Goal: Transaction & Acquisition: Purchase product/service

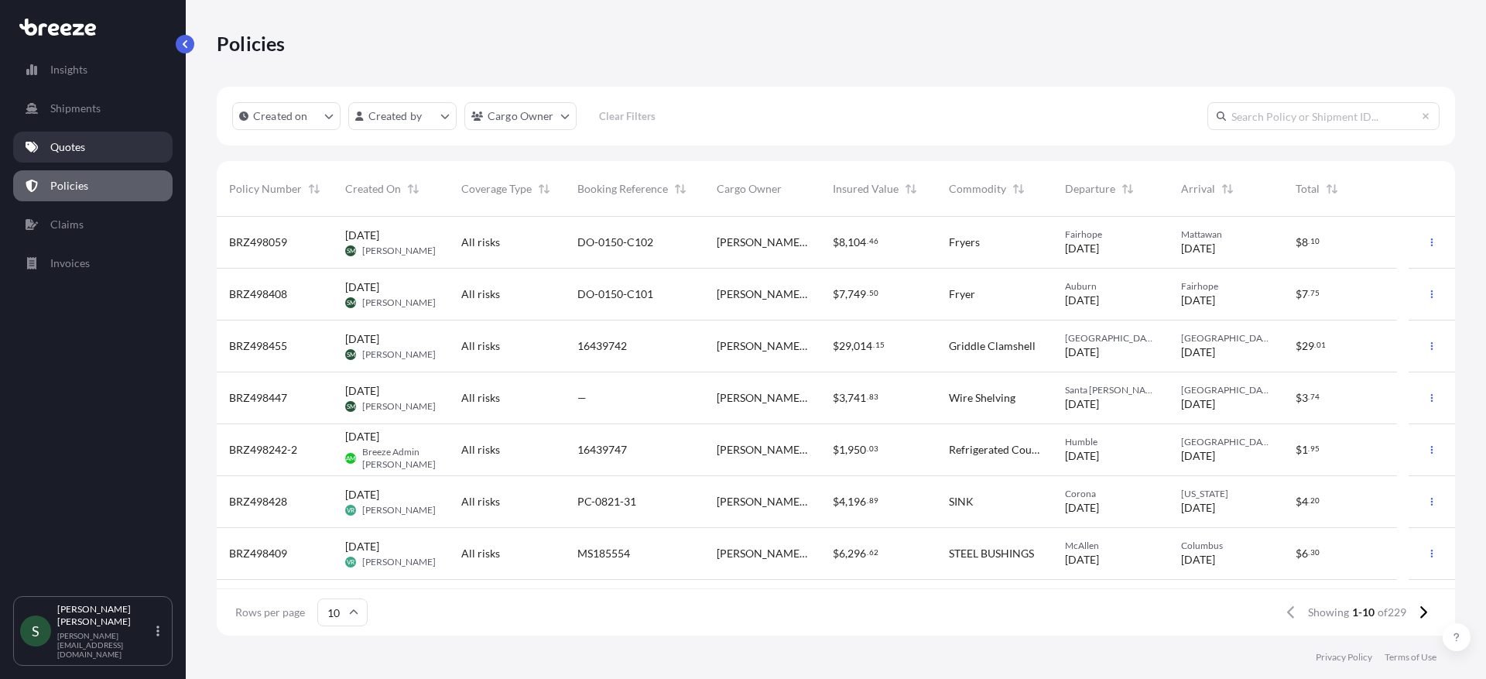
click at [89, 146] on link "Quotes" at bounding box center [92, 147] width 159 height 31
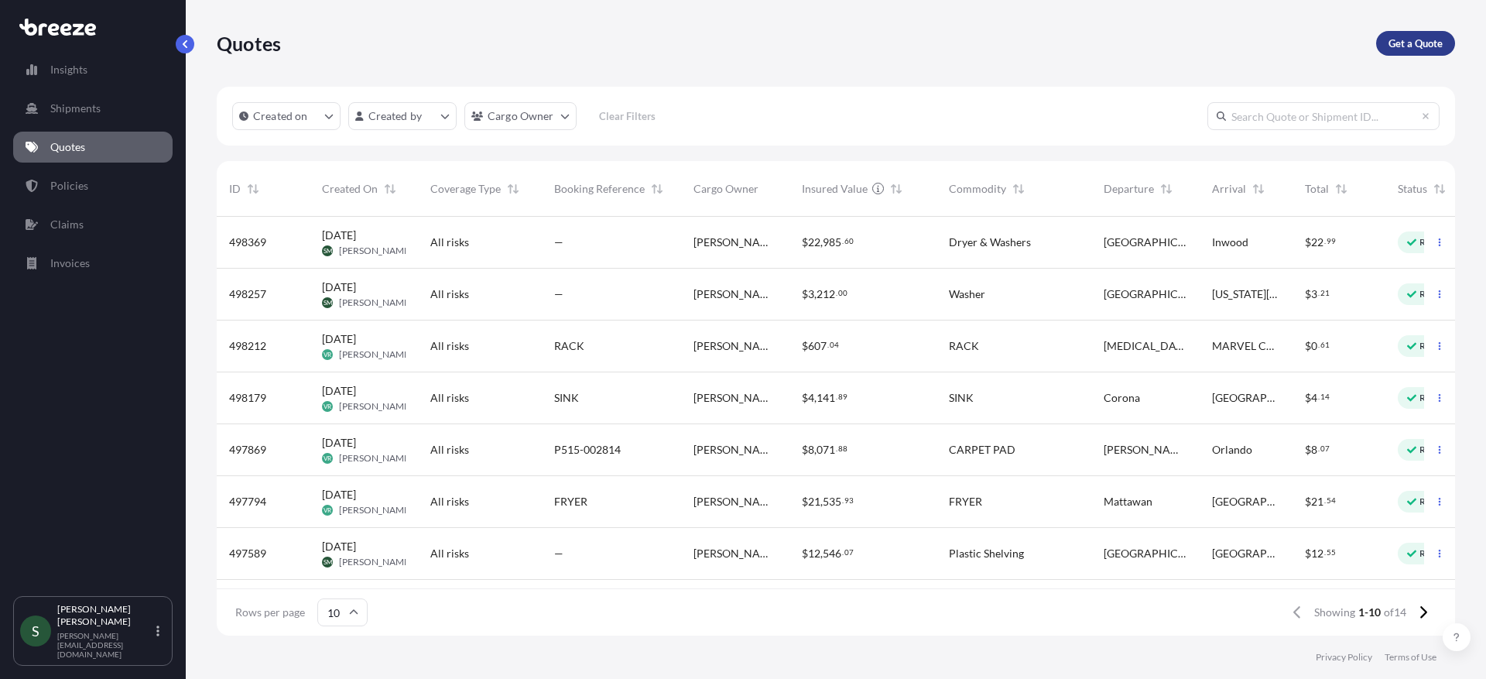
click at [1394, 47] on p "Get a Quote" at bounding box center [1415, 43] width 54 height 15
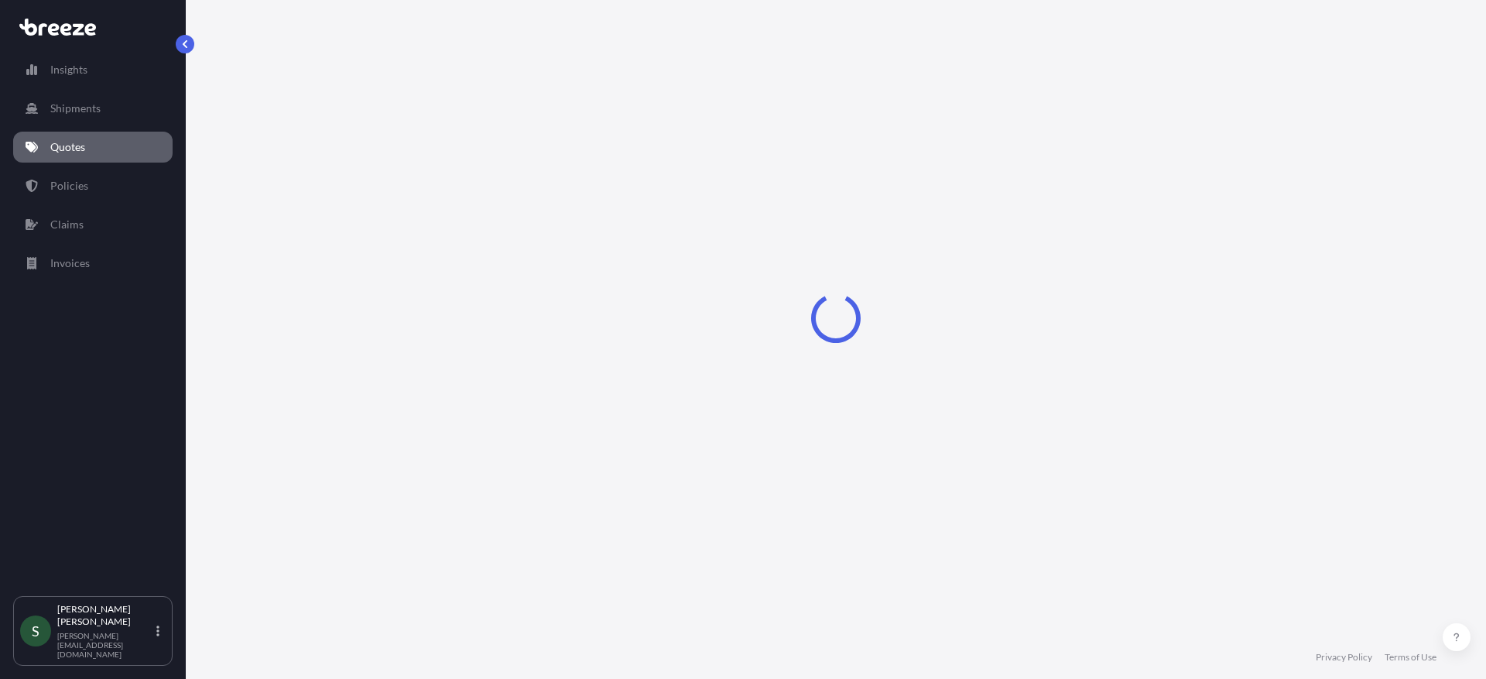
select select "Sea"
select select "1"
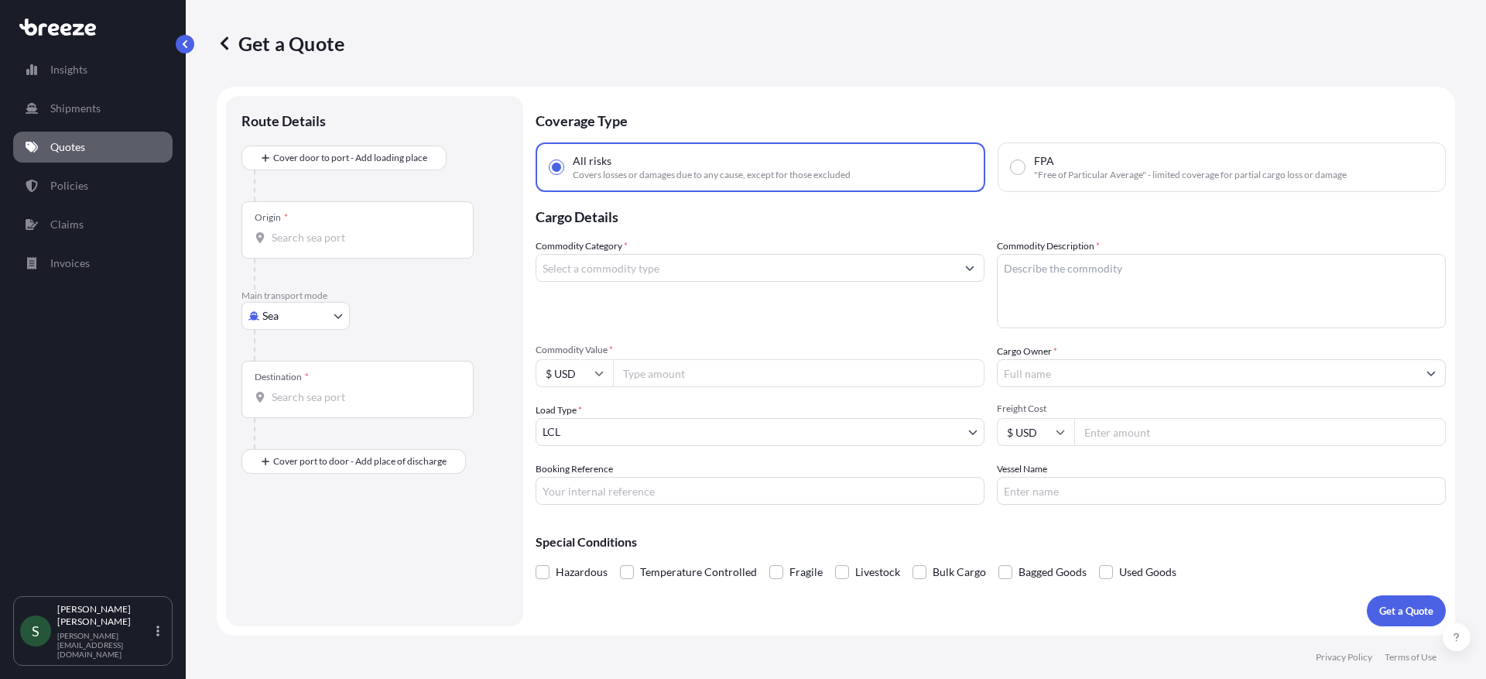
click at [293, 319] on body "Insights Shipments Quotes Policies Claims Invoices S [PERSON_NAME] [PERSON_NAME…" at bounding box center [743, 339] width 1486 height 679
click at [262, 408] on icon at bounding box center [259, 411] width 11 height 11
select select "Road"
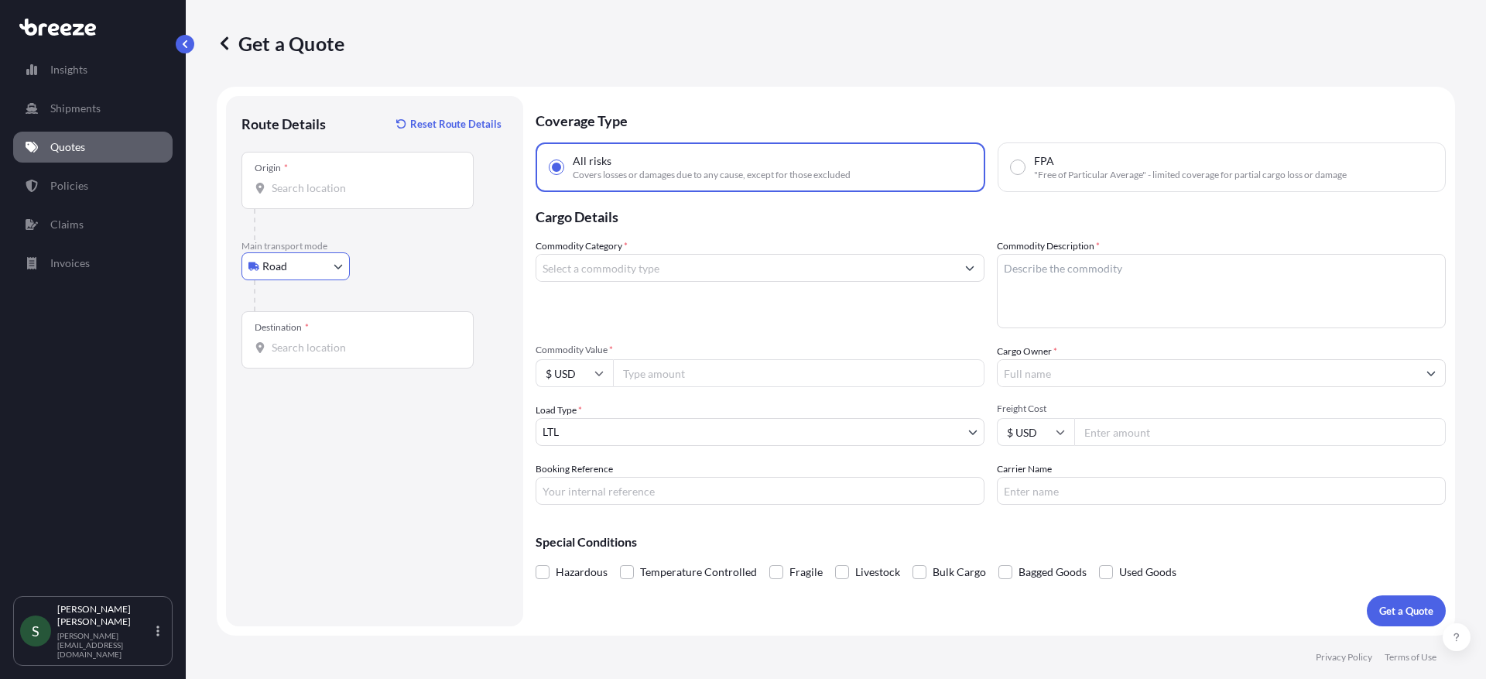
click at [287, 196] on div "Origin *" at bounding box center [357, 180] width 232 height 57
click at [287, 196] on input "Origin *" at bounding box center [363, 187] width 183 height 15
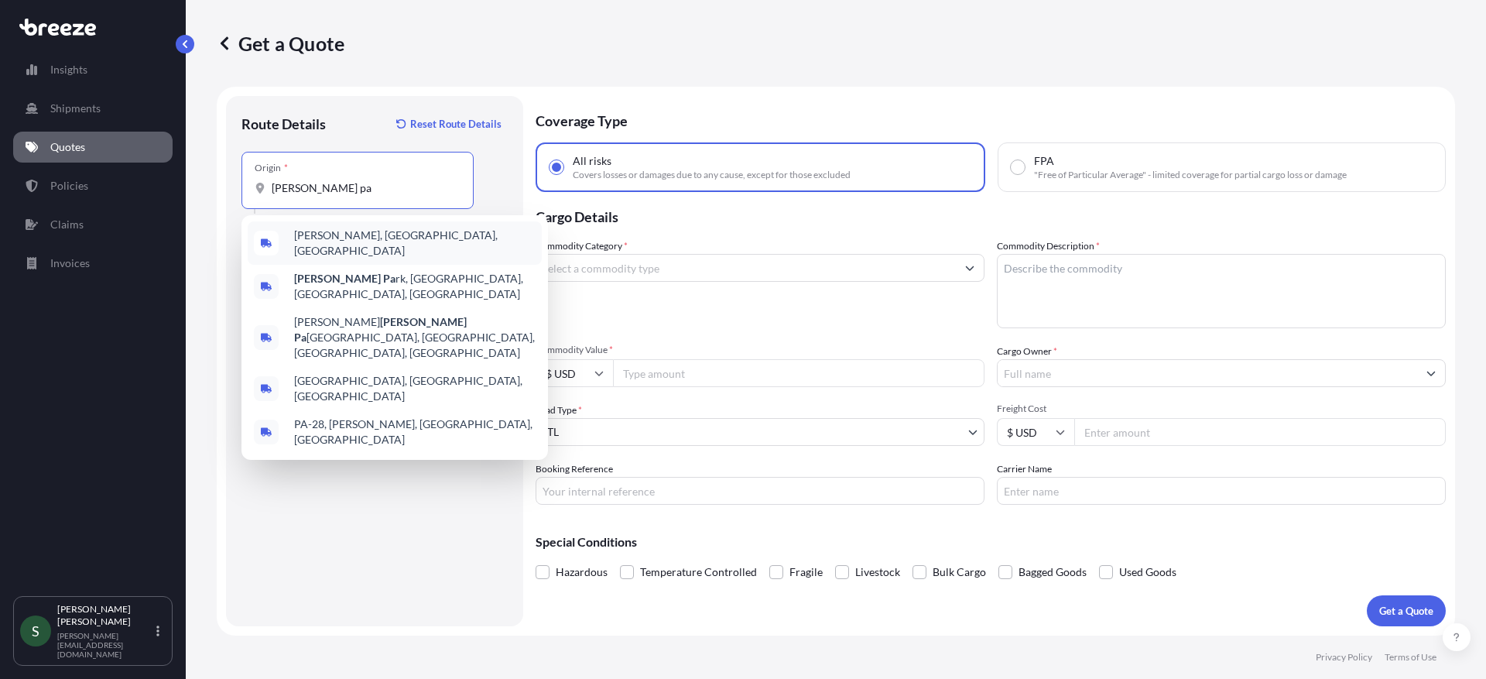
click at [350, 232] on span "[PERSON_NAME], [GEOGRAPHIC_DATA], [GEOGRAPHIC_DATA]" at bounding box center [414, 243] width 241 height 31
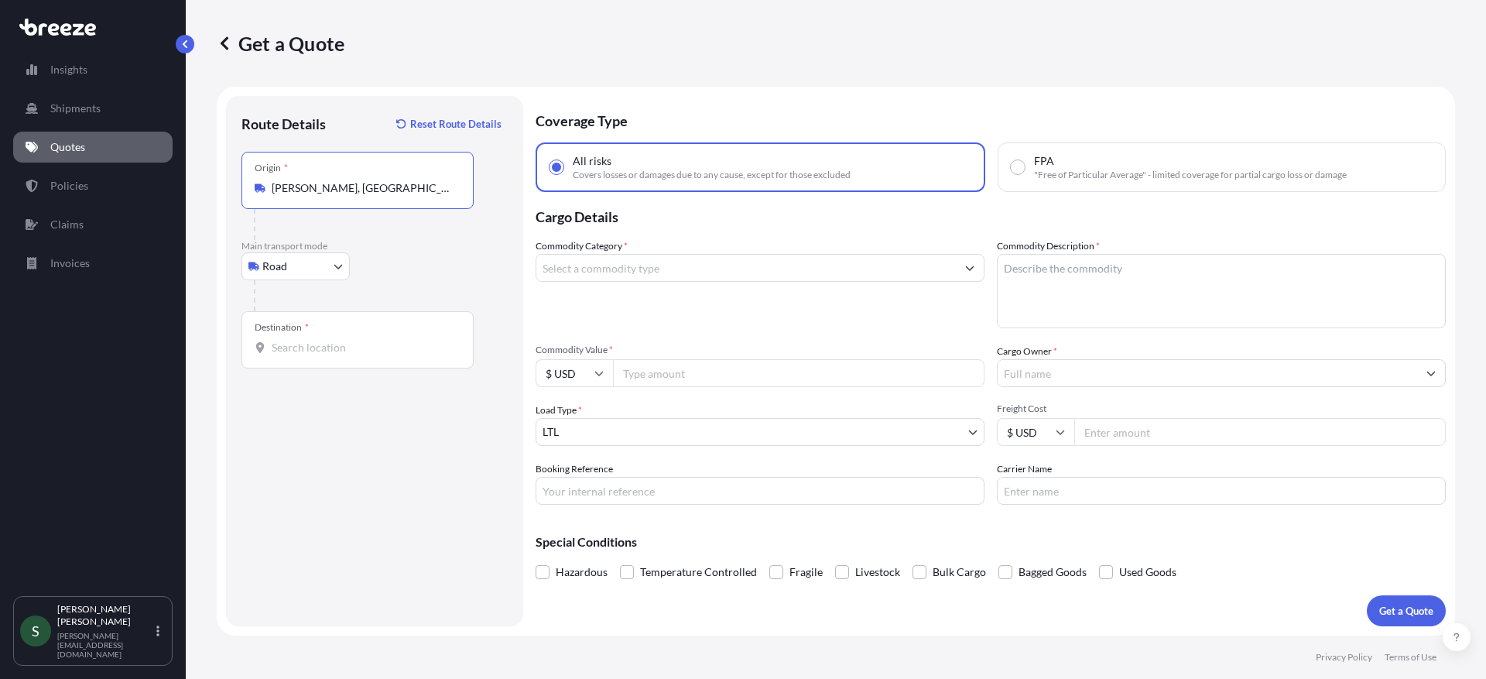
type input "[PERSON_NAME], [GEOGRAPHIC_DATA], [GEOGRAPHIC_DATA]"
click at [337, 344] on input "Destination *" at bounding box center [363, 347] width 183 height 15
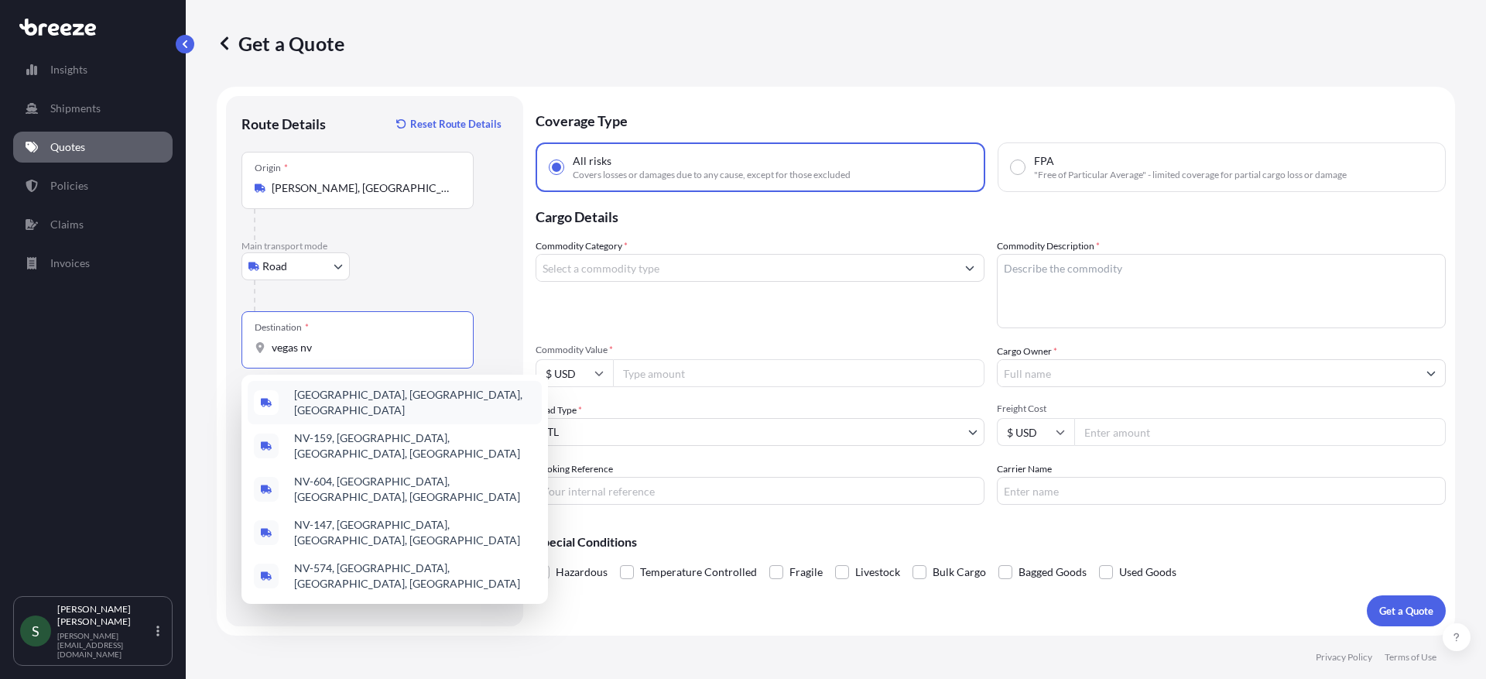
click at [377, 402] on span "[GEOGRAPHIC_DATA], [GEOGRAPHIC_DATA], [GEOGRAPHIC_DATA]" at bounding box center [414, 402] width 241 height 31
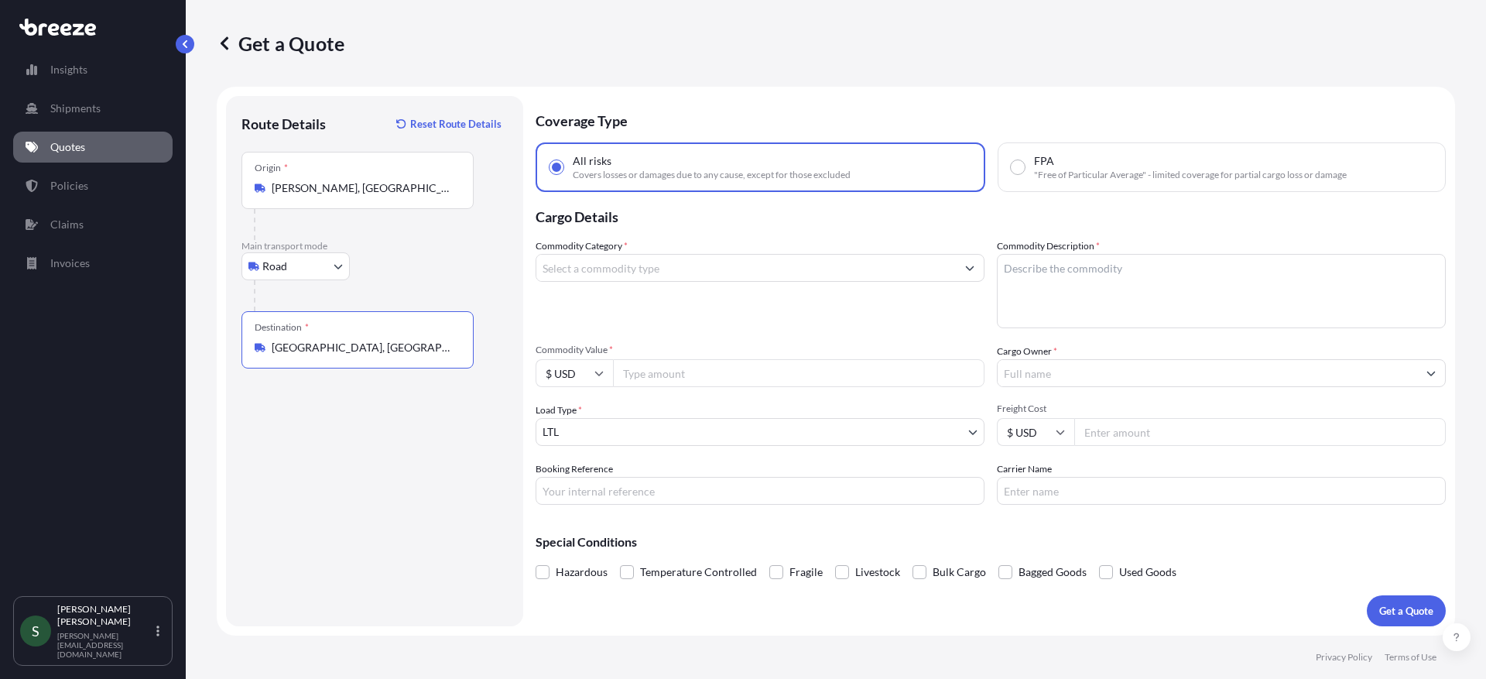
type input "[GEOGRAPHIC_DATA], [GEOGRAPHIC_DATA], [GEOGRAPHIC_DATA]"
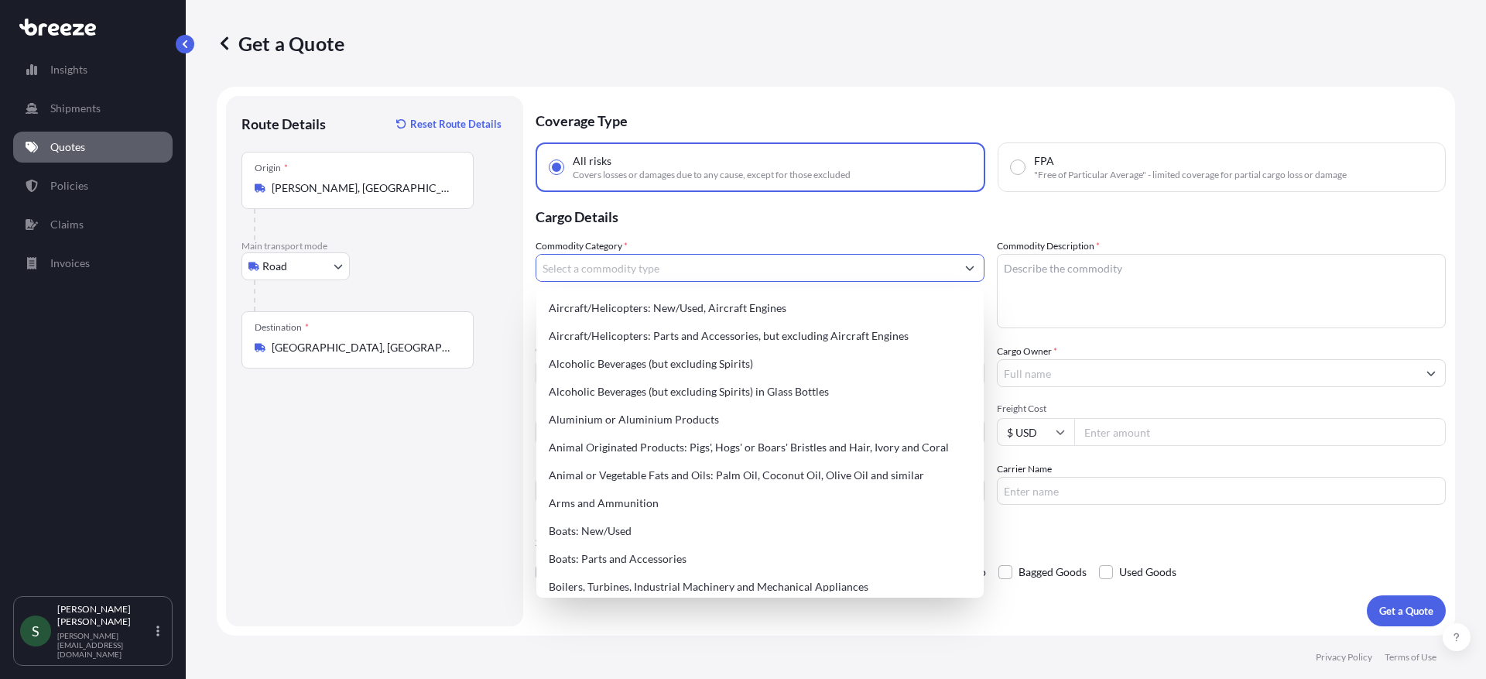
click at [700, 270] on input "Commodity Category *" at bounding box center [745, 268] width 419 height 28
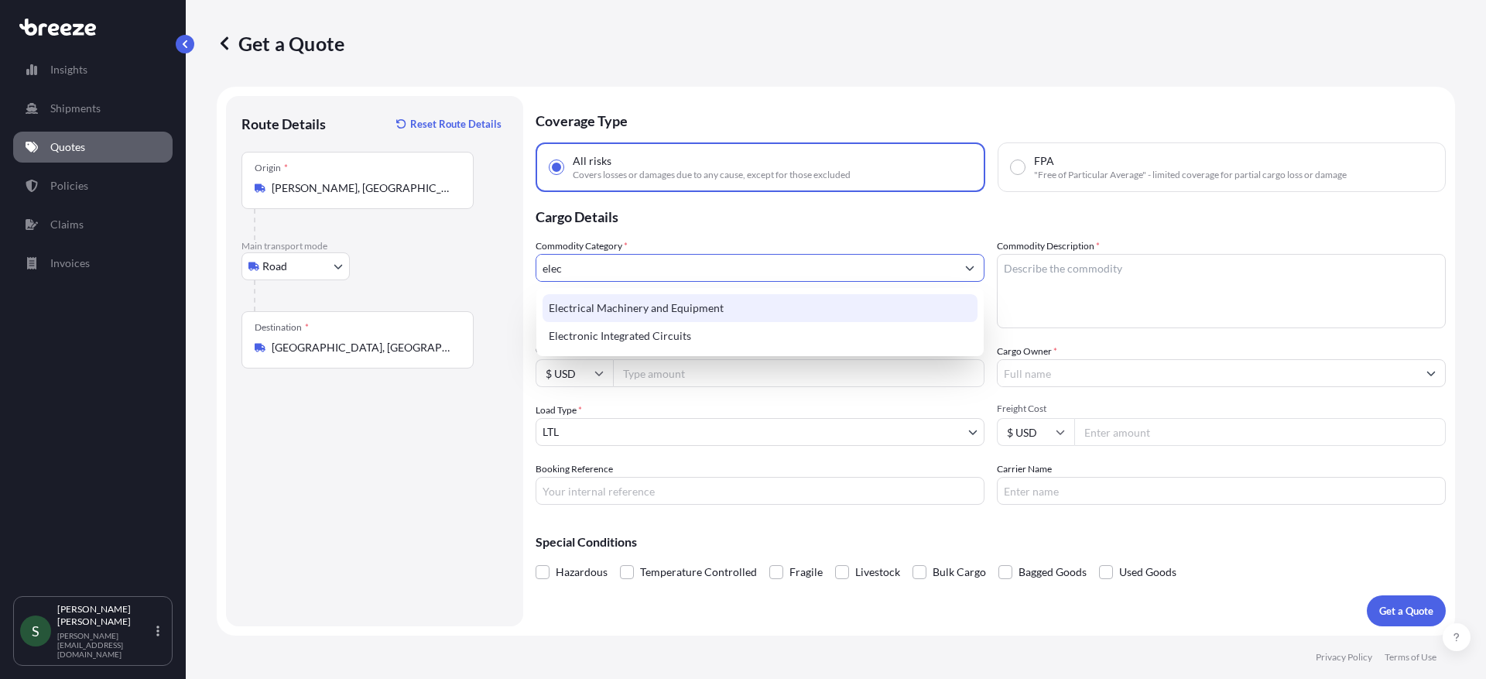
click at [756, 306] on div "Electrical Machinery and Equipment" at bounding box center [759, 308] width 435 height 28
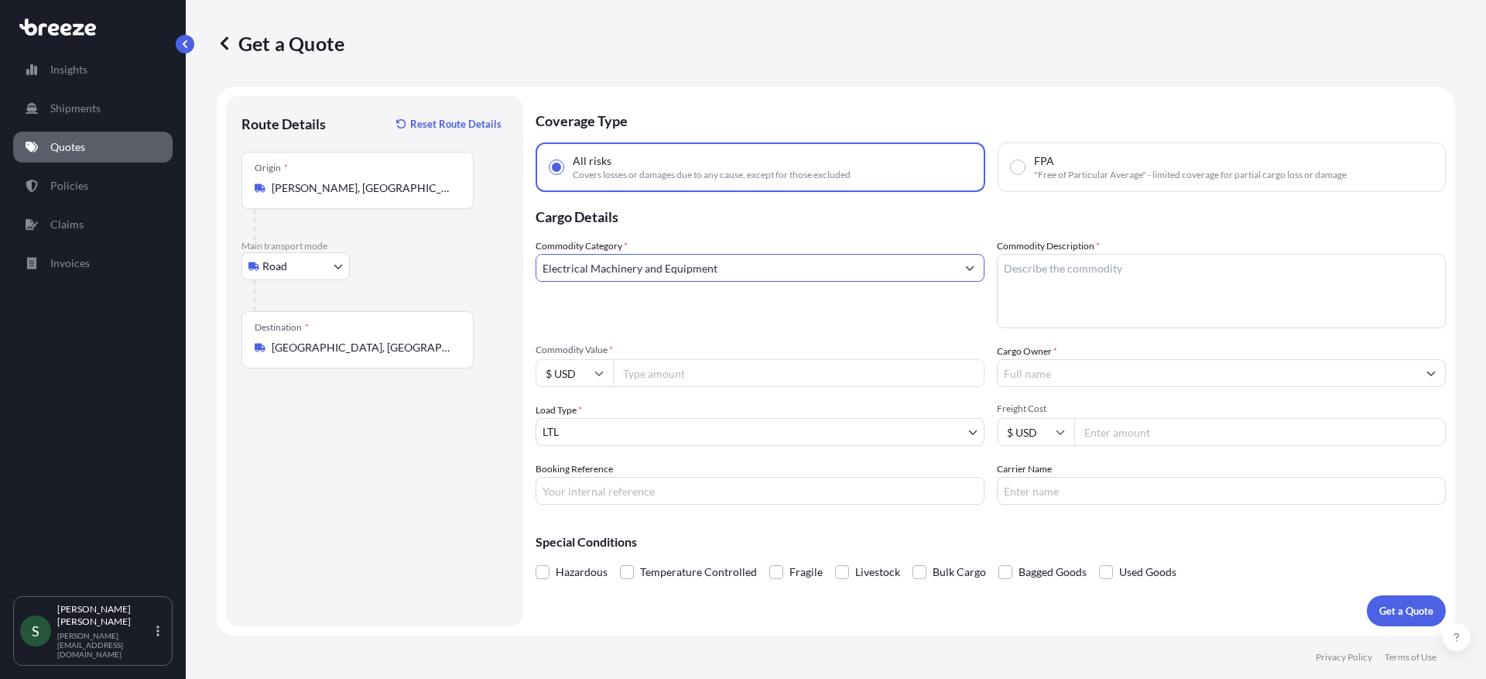
type input "Electrical Machinery and Equipment"
click at [1069, 283] on textarea "Commodity Description *" at bounding box center [1221, 291] width 449 height 74
type textarea "Breading Machine"
click at [734, 368] on input "Commodity Value *" at bounding box center [798, 373] width 371 height 28
type input "2000.00"
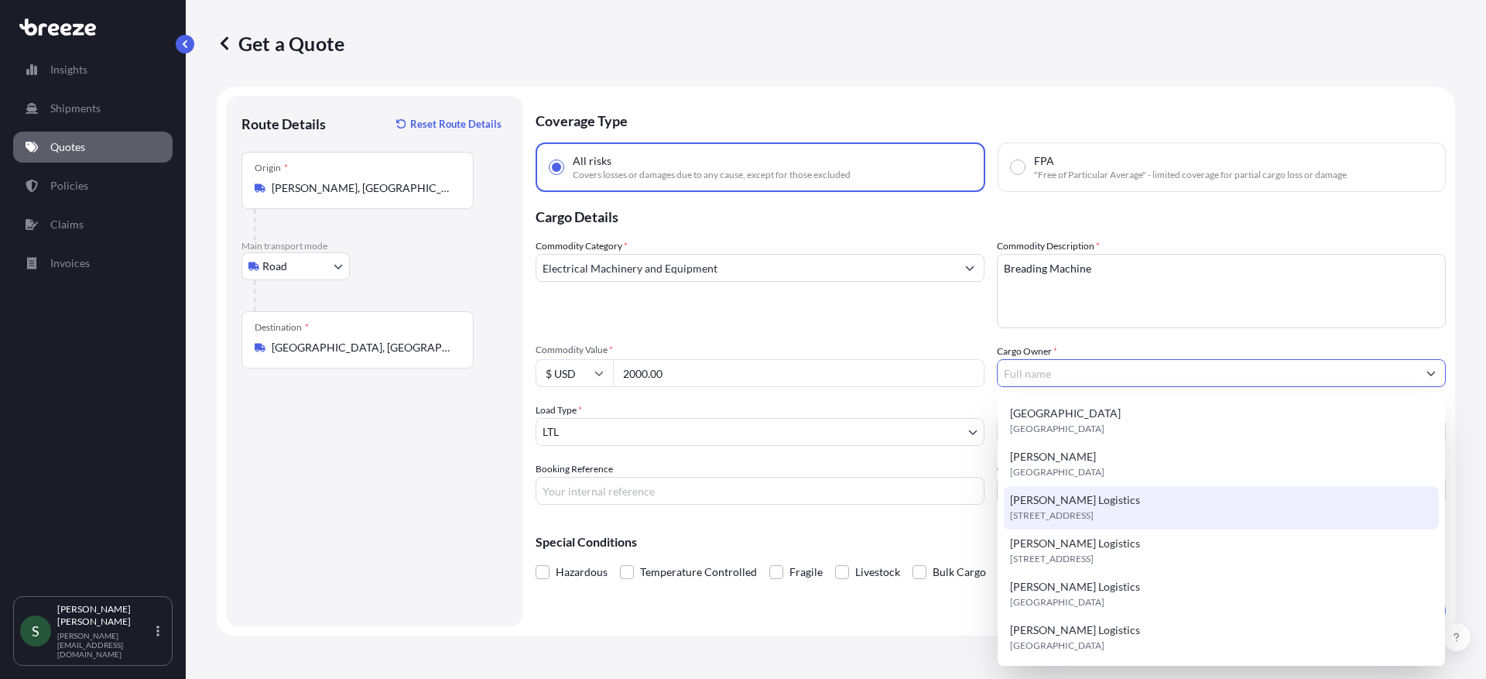
click at [1062, 508] on span "[STREET_ADDRESS]" at bounding box center [1052, 515] width 84 height 15
type input "[PERSON_NAME] Logistics"
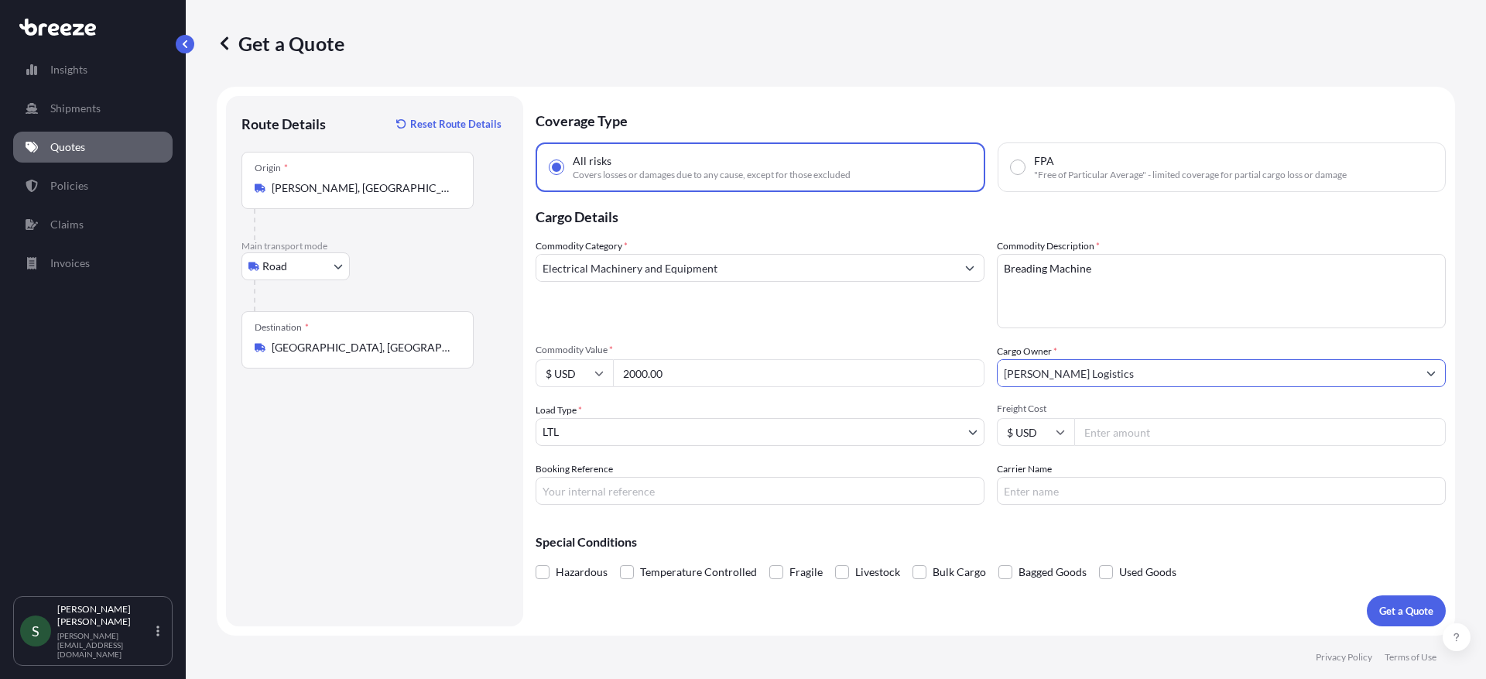
click at [1165, 428] on input "Freight Cost" at bounding box center [1259, 432] width 371 height 28
click at [1141, 431] on input "Freight Cost" at bounding box center [1259, 432] width 371 height 28
type input "322.94"
click at [1201, 497] on input "Carrier Name" at bounding box center [1221, 491] width 449 height 28
type input "[PERSON_NAME]"
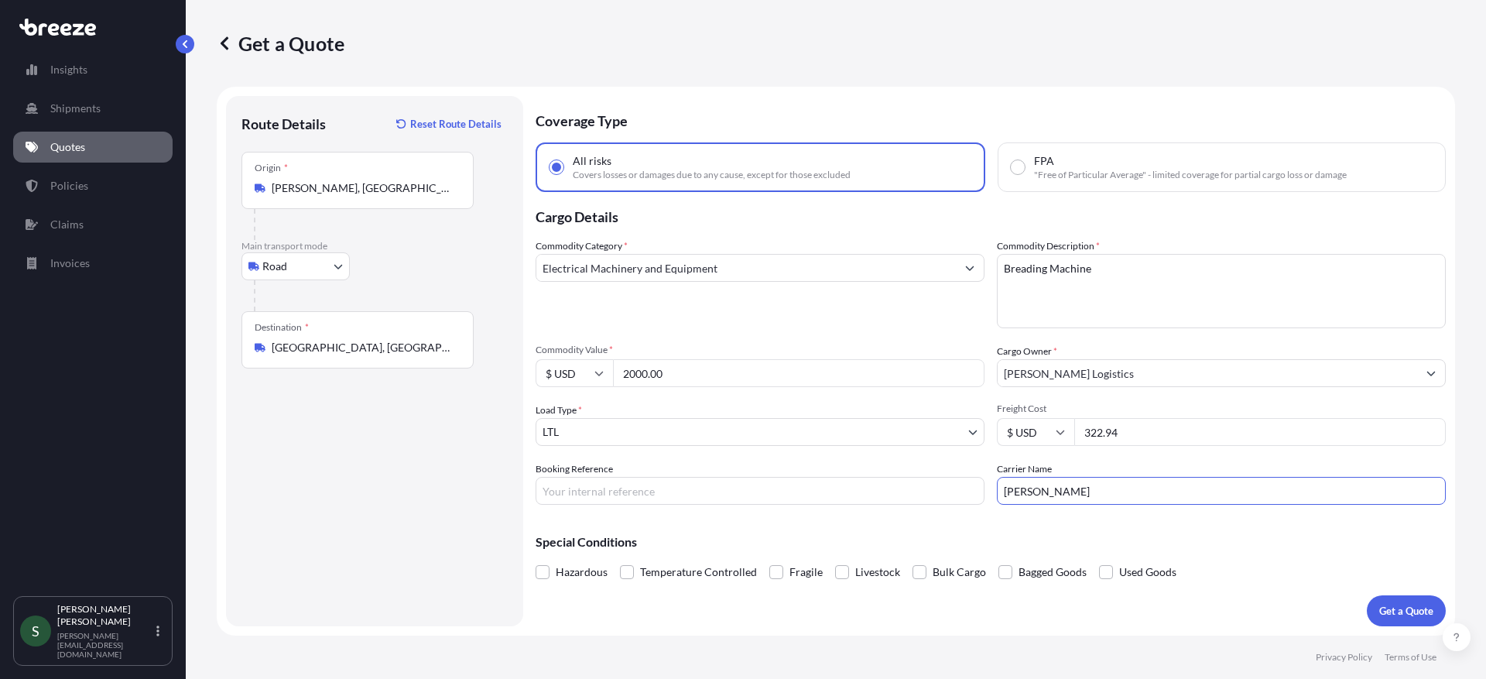
click at [726, 494] on input "Booking Reference" at bounding box center [759, 491] width 449 height 28
type input "PC-0876-03"
click at [1383, 605] on p "Get a Quote" at bounding box center [1406, 610] width 54 height 15
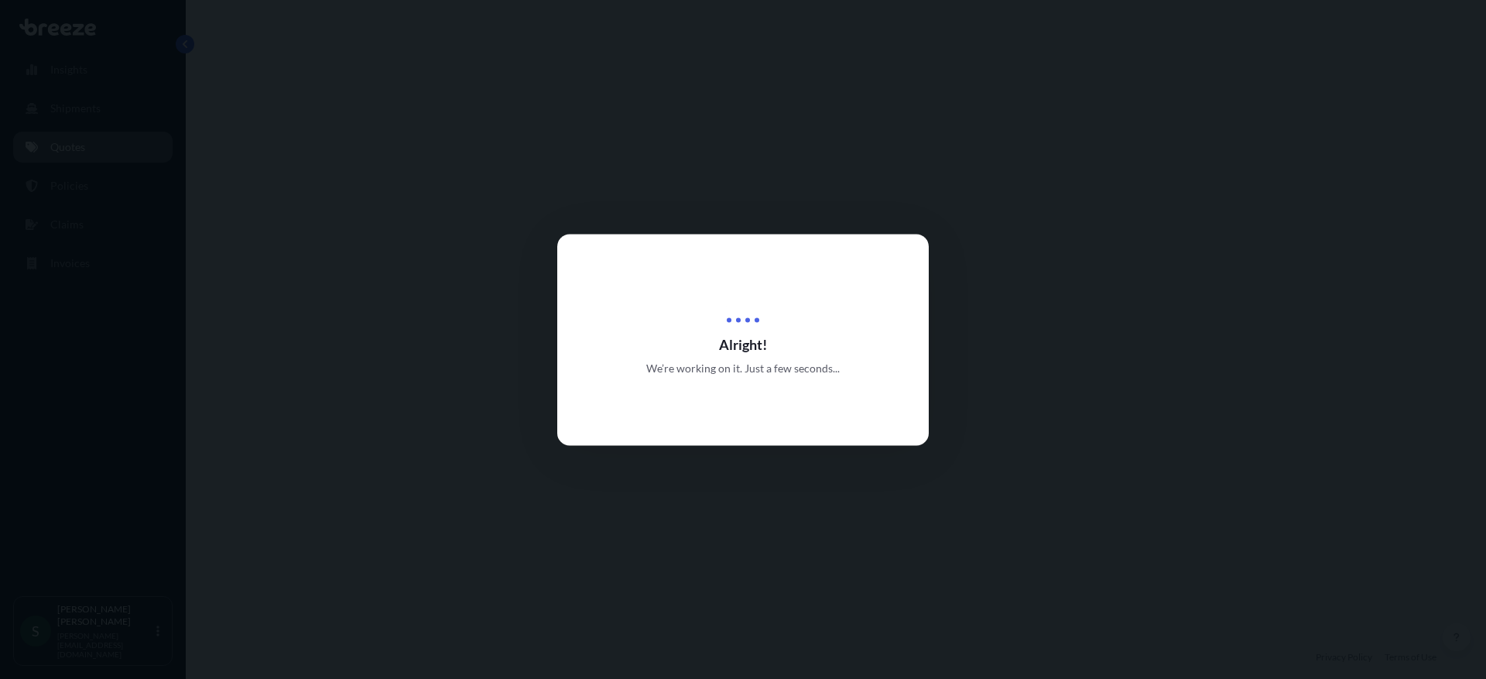
select select "Road"
select select "1"
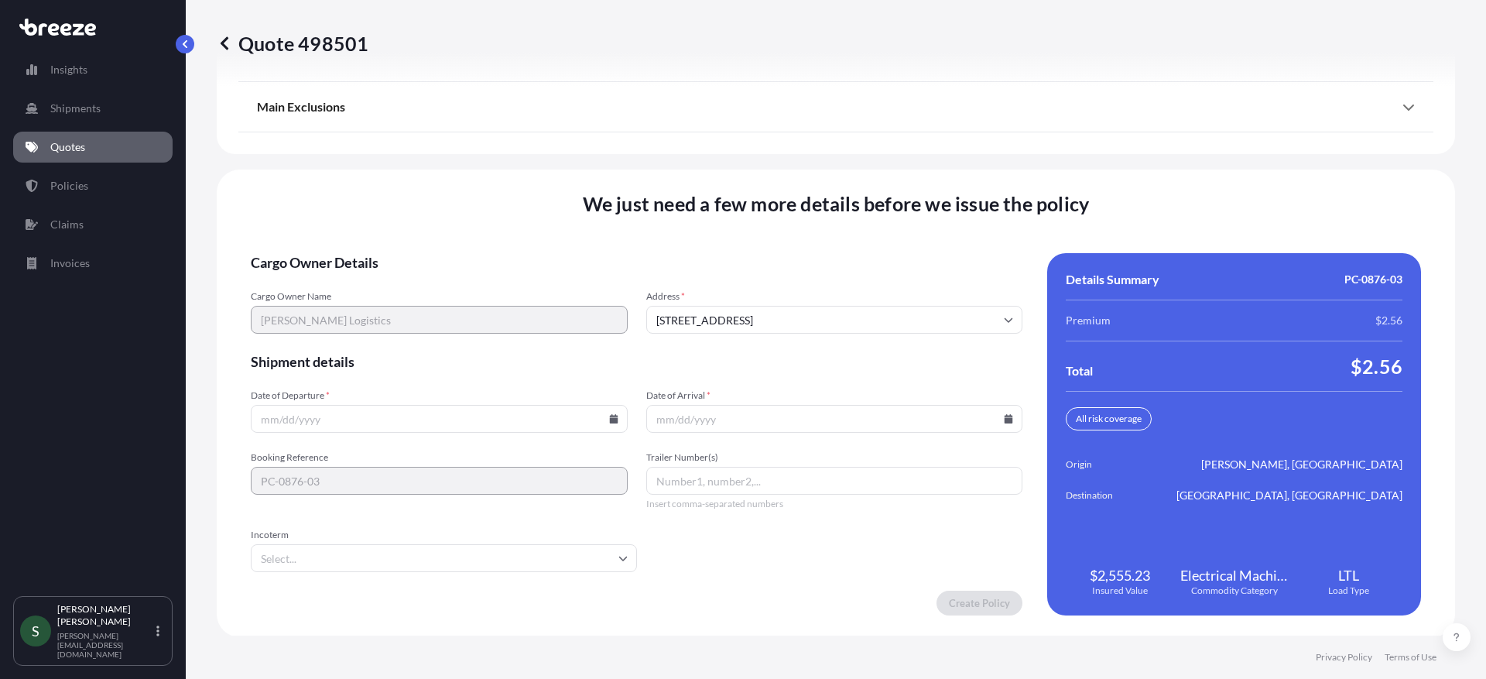
scroll to position [2024, 0]
click at [609, 419] on icon at bounding box center [613, 416] width 9 height 9
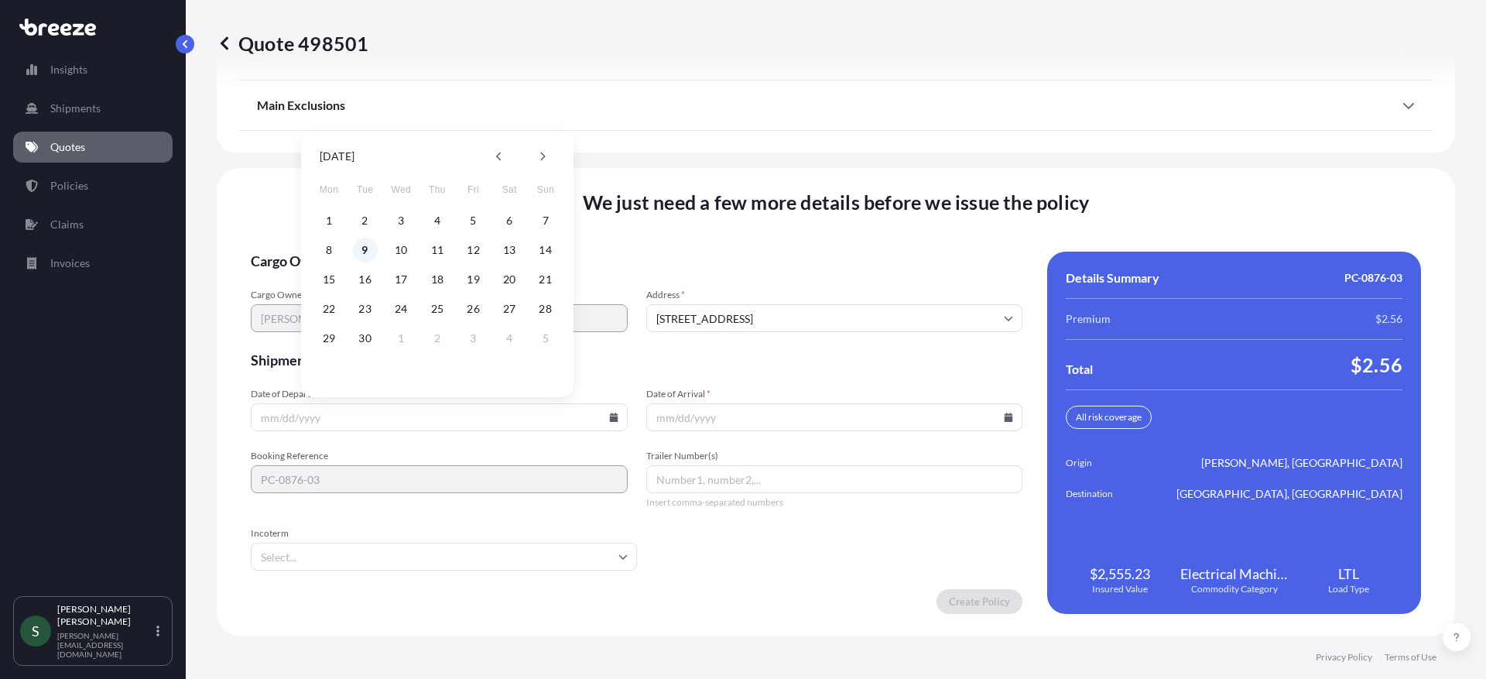
click at [364, 248] on button "9" at bounding box center [365, 250] width 25 height 25
type input "[DATE]"
click at [1004, 420] on icon at bounding box center [1008, 416] width 9 height 9
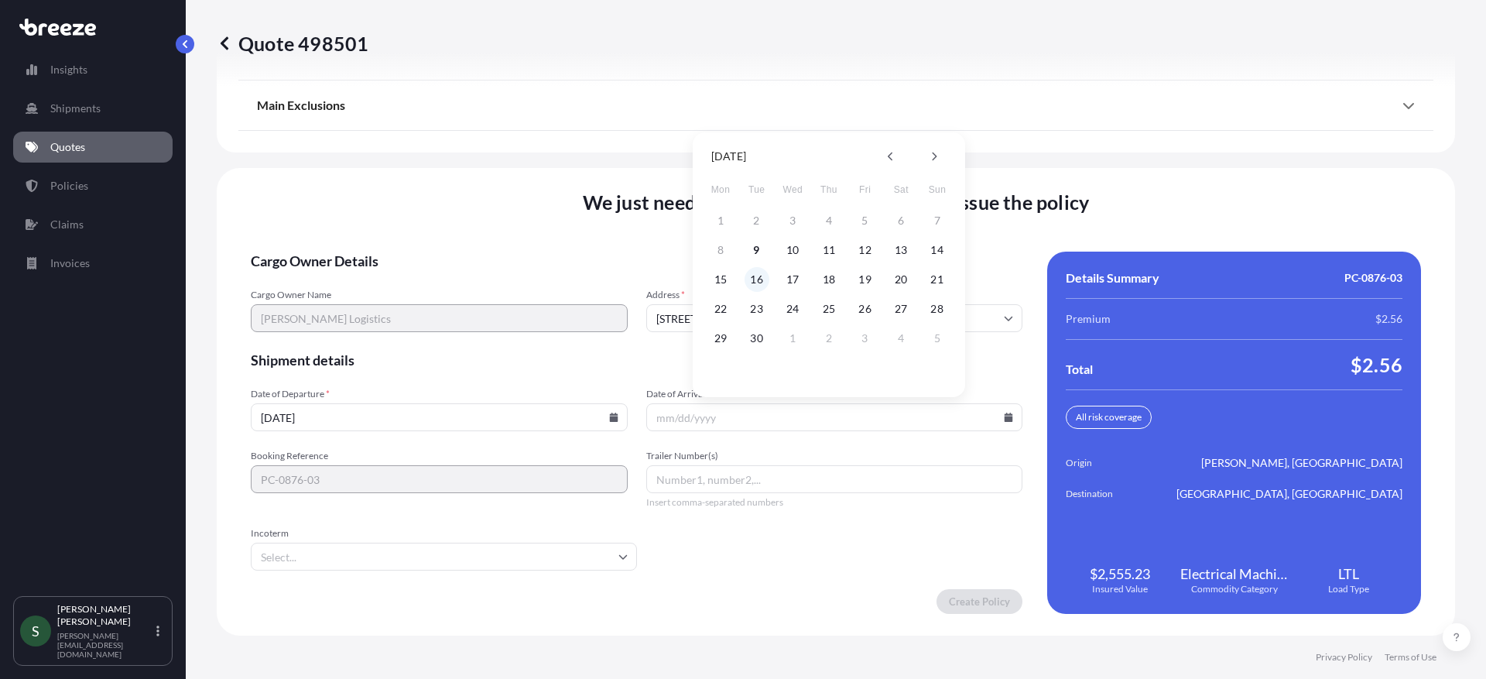
click at [760, 278] on button "16" at bounding box center [756, 279] width 25 height 25
type input "[DATE]"
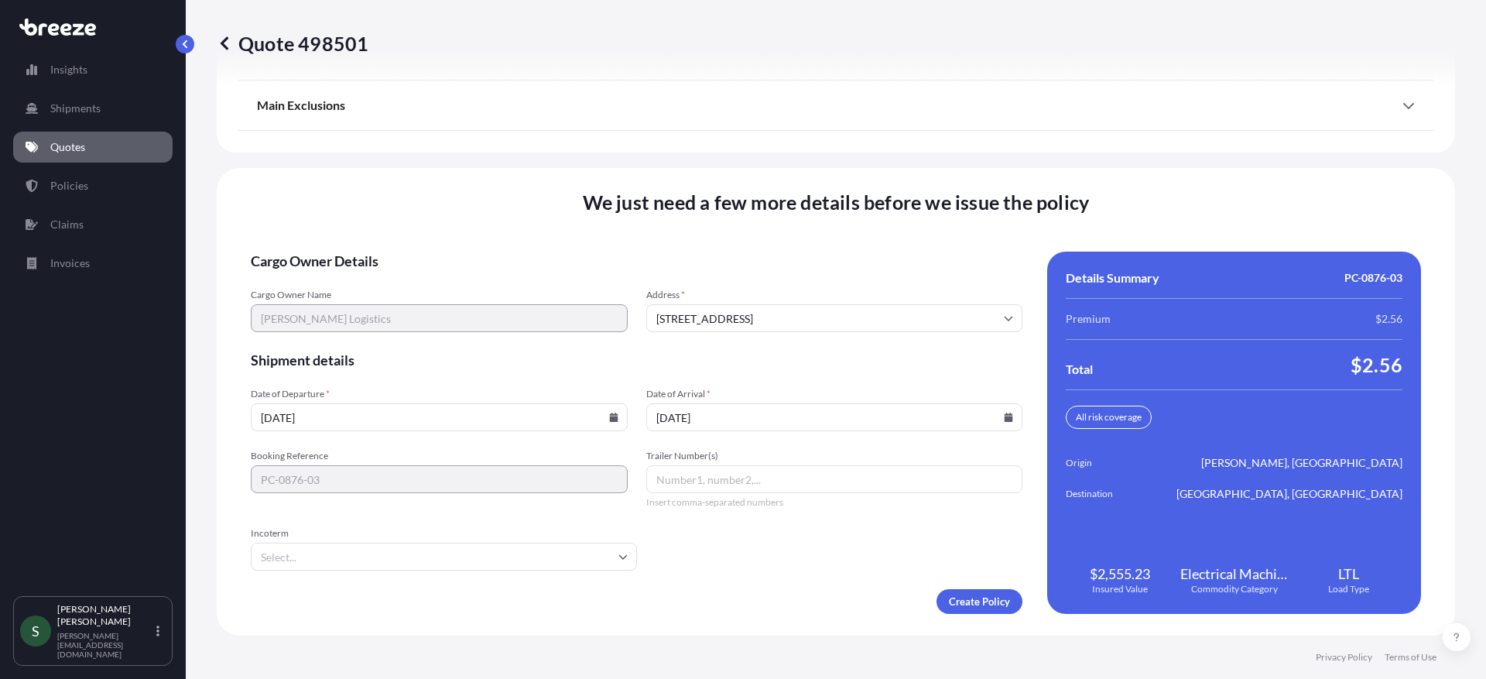
click at [789, 648] on footer "Privacy Policy Terms of Use" at bounding box center [836, 656] width 1300 height 43
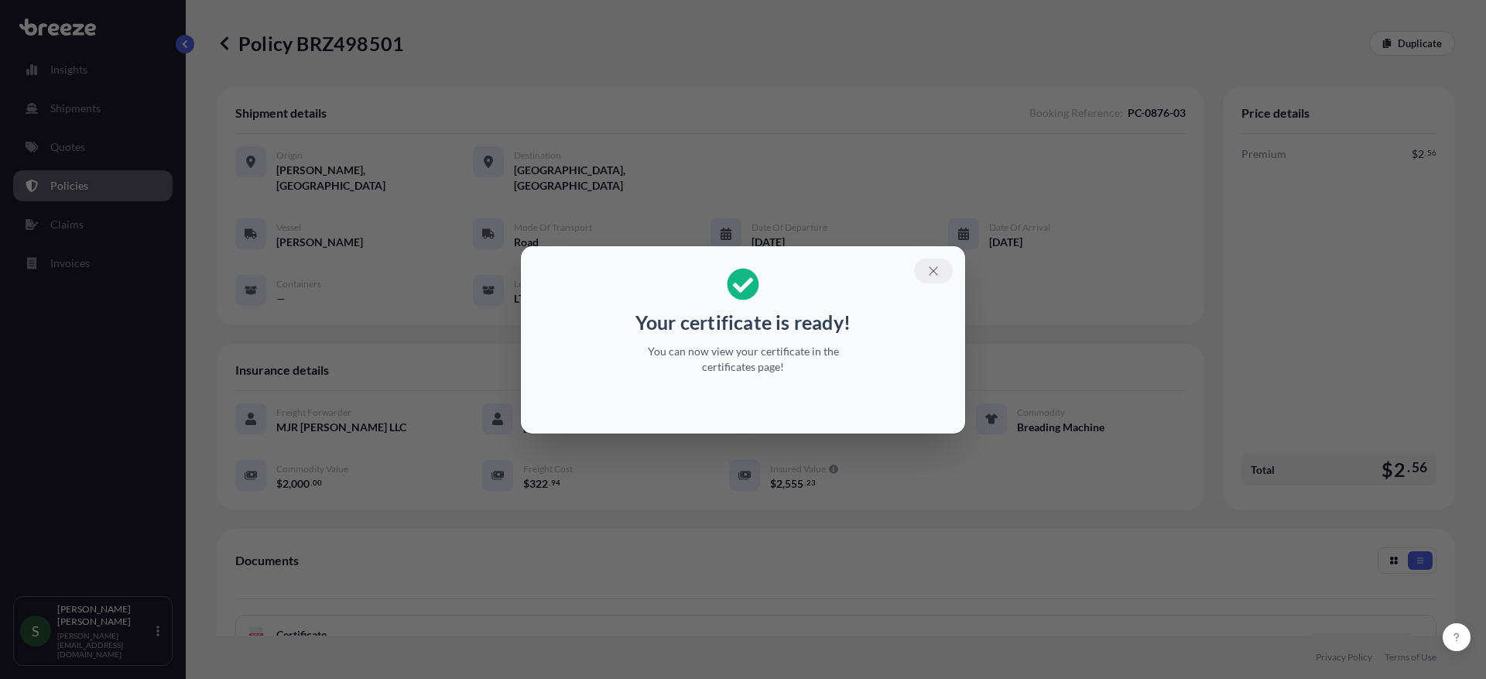
click at [932, 269] on icon "button" at bounding box center [933, 270] width 9 height 9
